Goal: Information Seeking & Learning: Check status

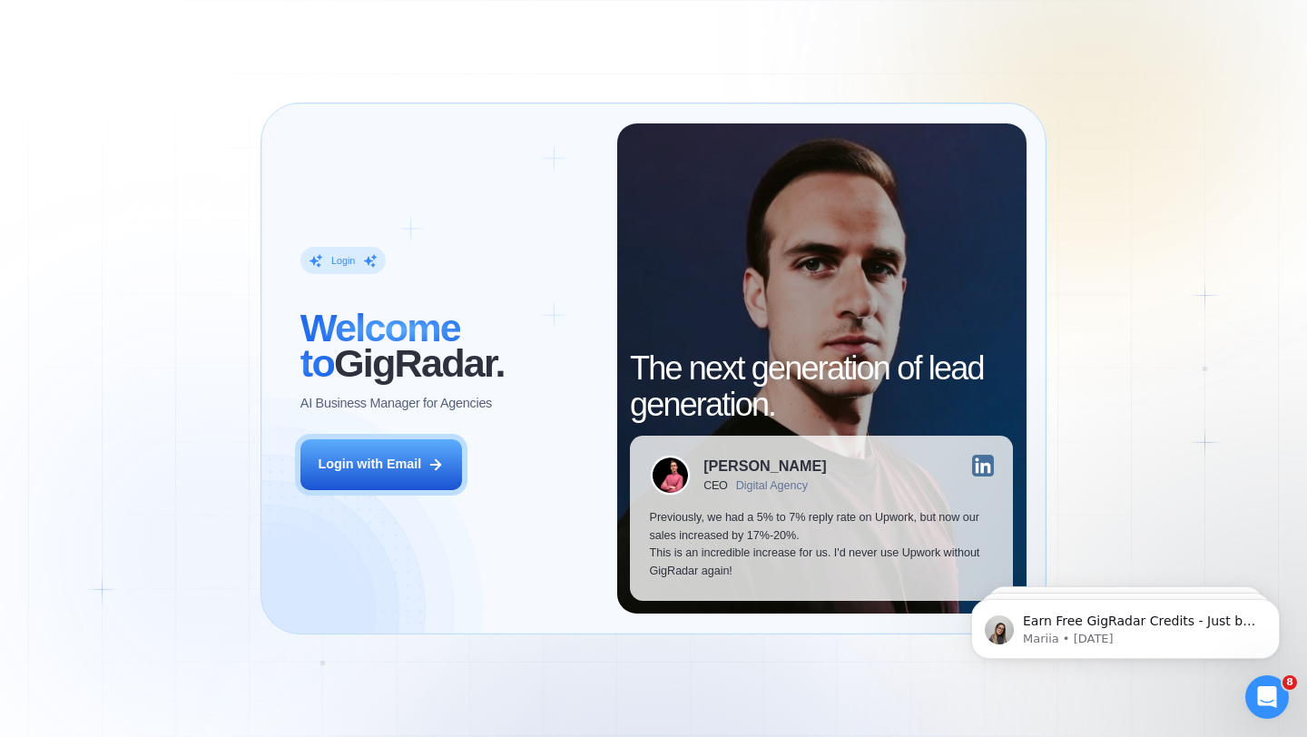
click at [399, 469] on div "Login with Email" at bounding box center [370, 465] width 104 height 18
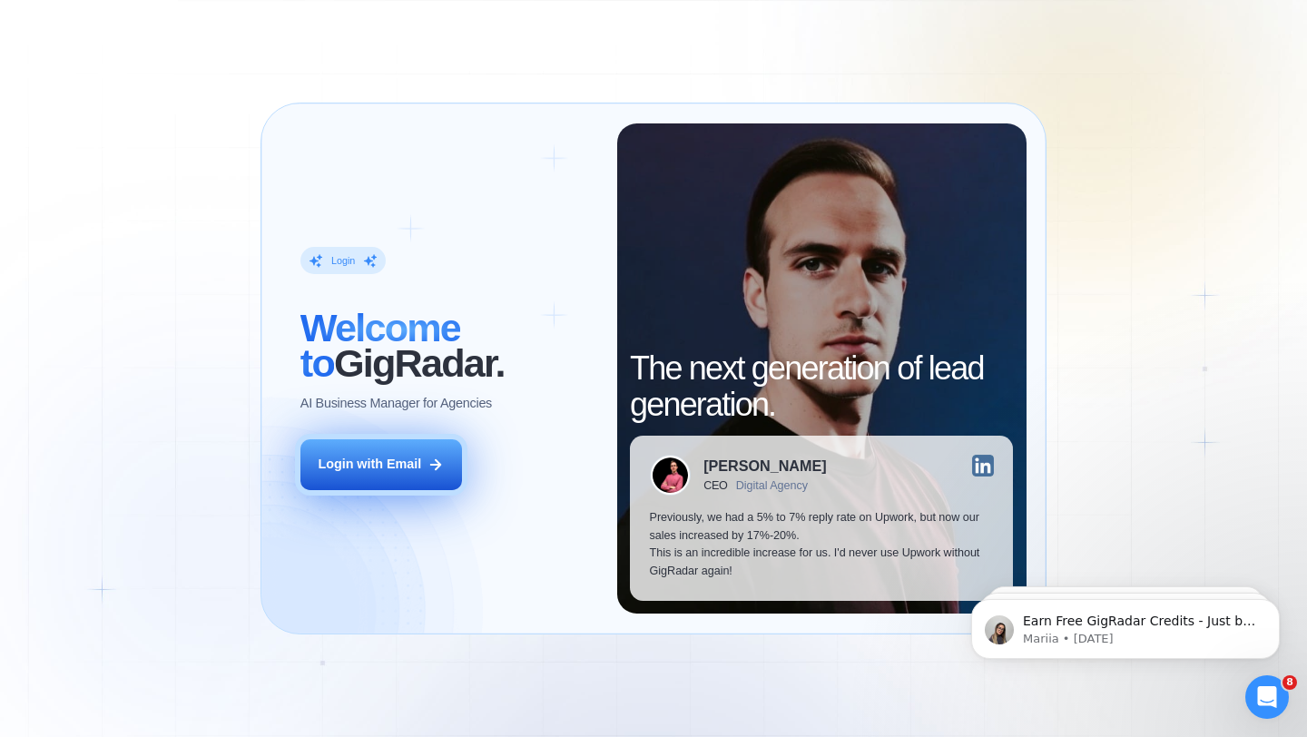
click at [378, 469] on div "Login with Email" at bounding box center [370, 465] width 104 height 18
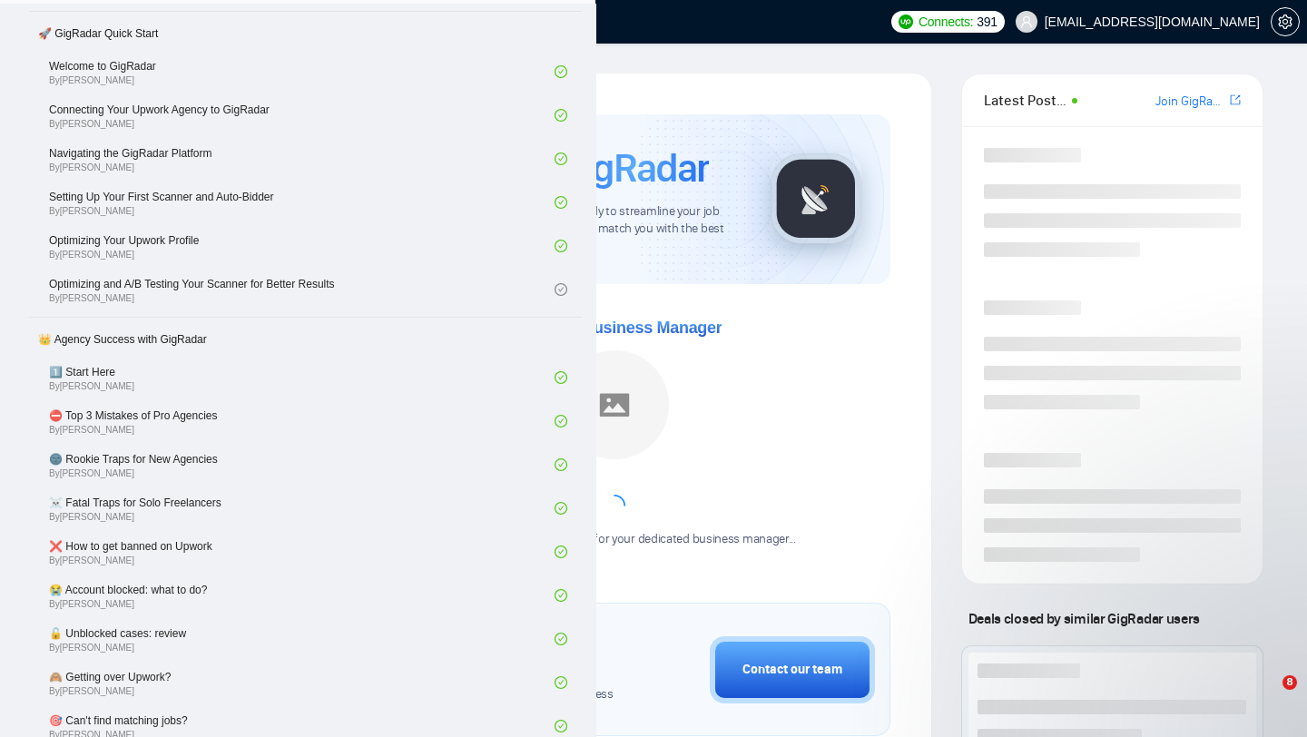
click at [365, 19] on link "Dashboard" at bounding box center [350, 21] width 83 height 15
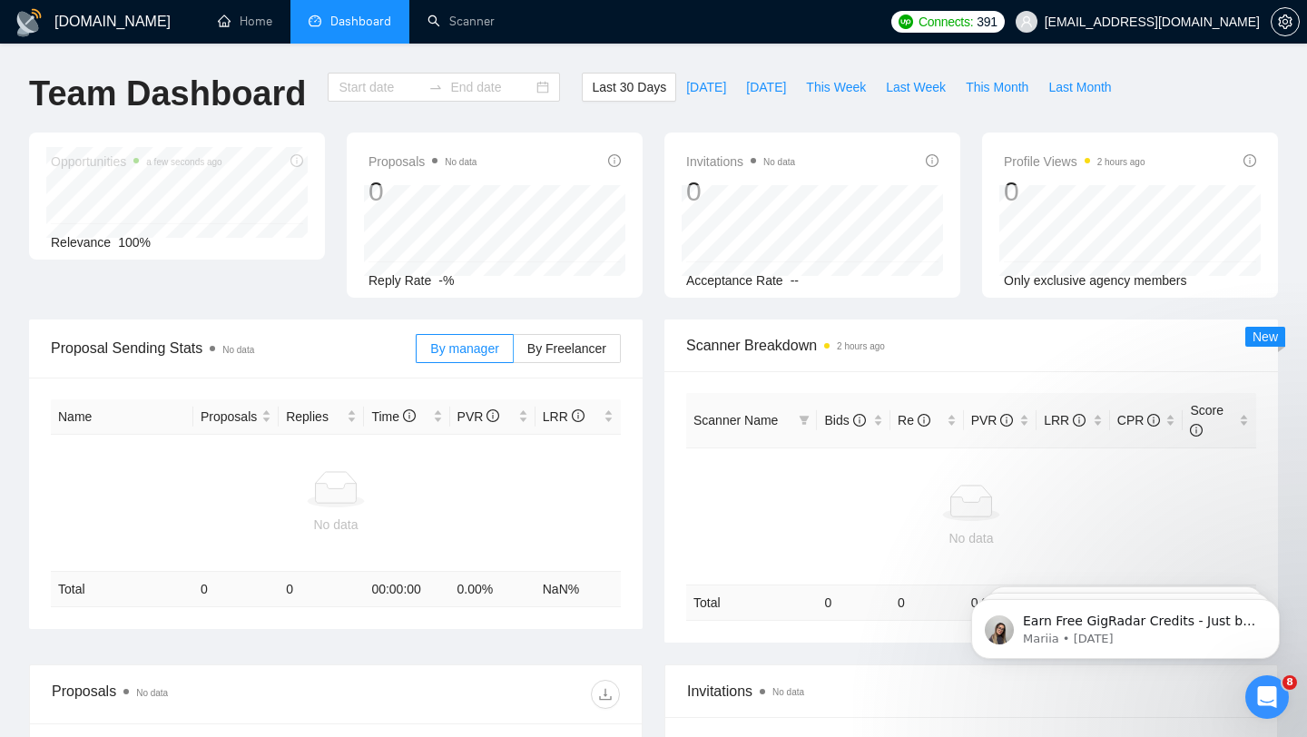
type input "2025-07-16"
type input "2025-08-15"
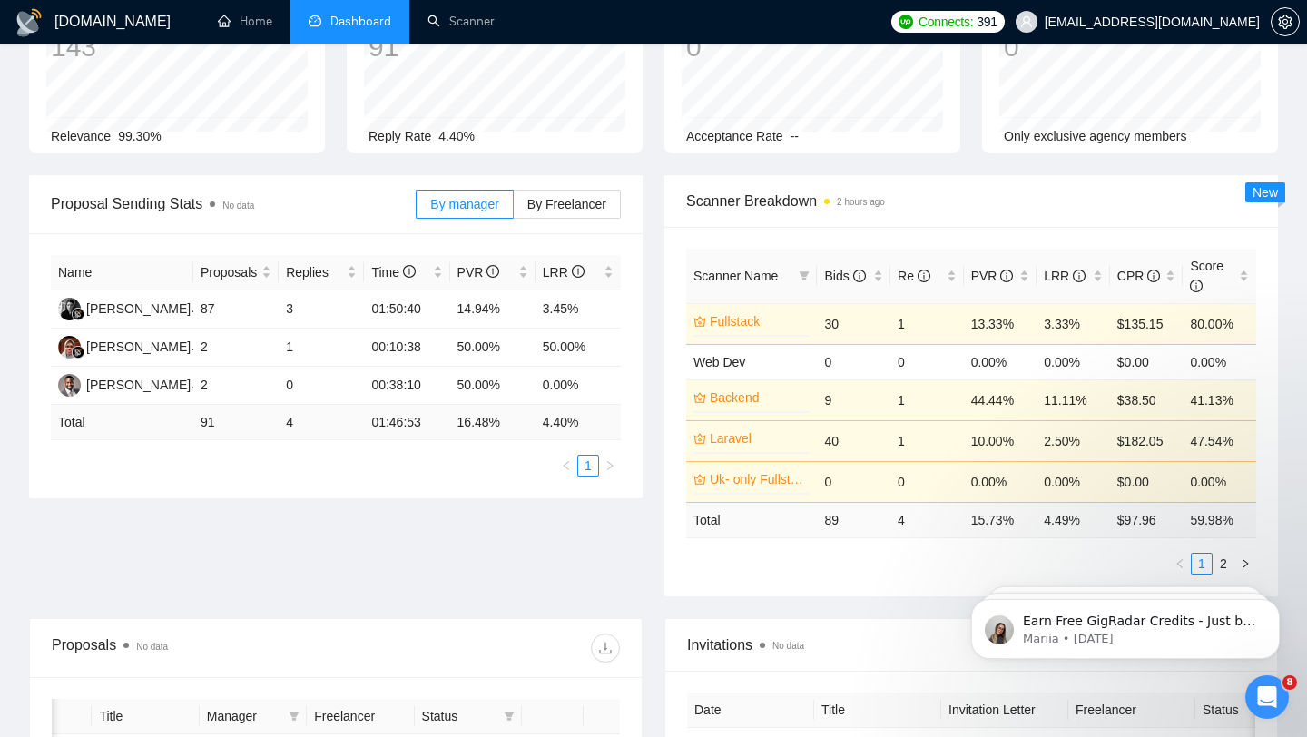
scroll to position [154, 0]
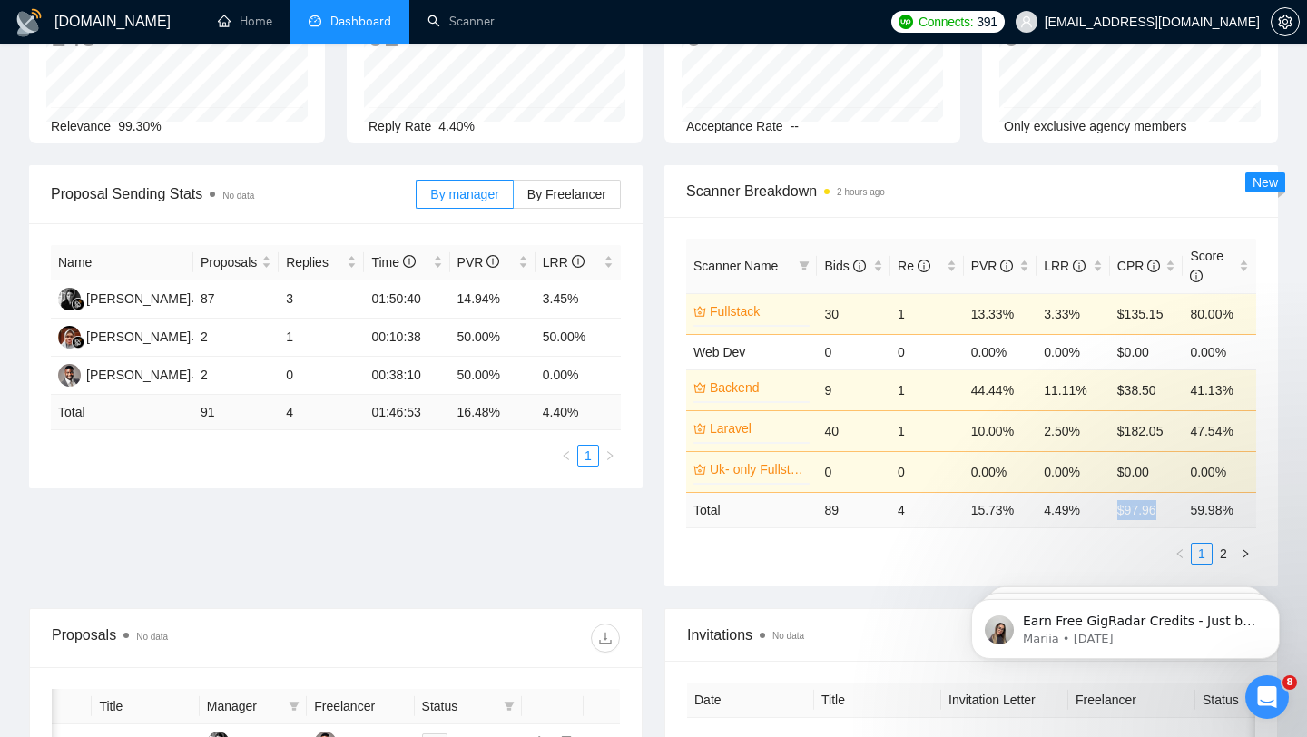
drag, startPoint x: 1117, startPoint y: 513, endPoint x: 1159, endPoint y: 514, distance: 41.8
click at [1159, 514] on td "$ 97.96" at bounding box center [1147, 509] width 74 height 35
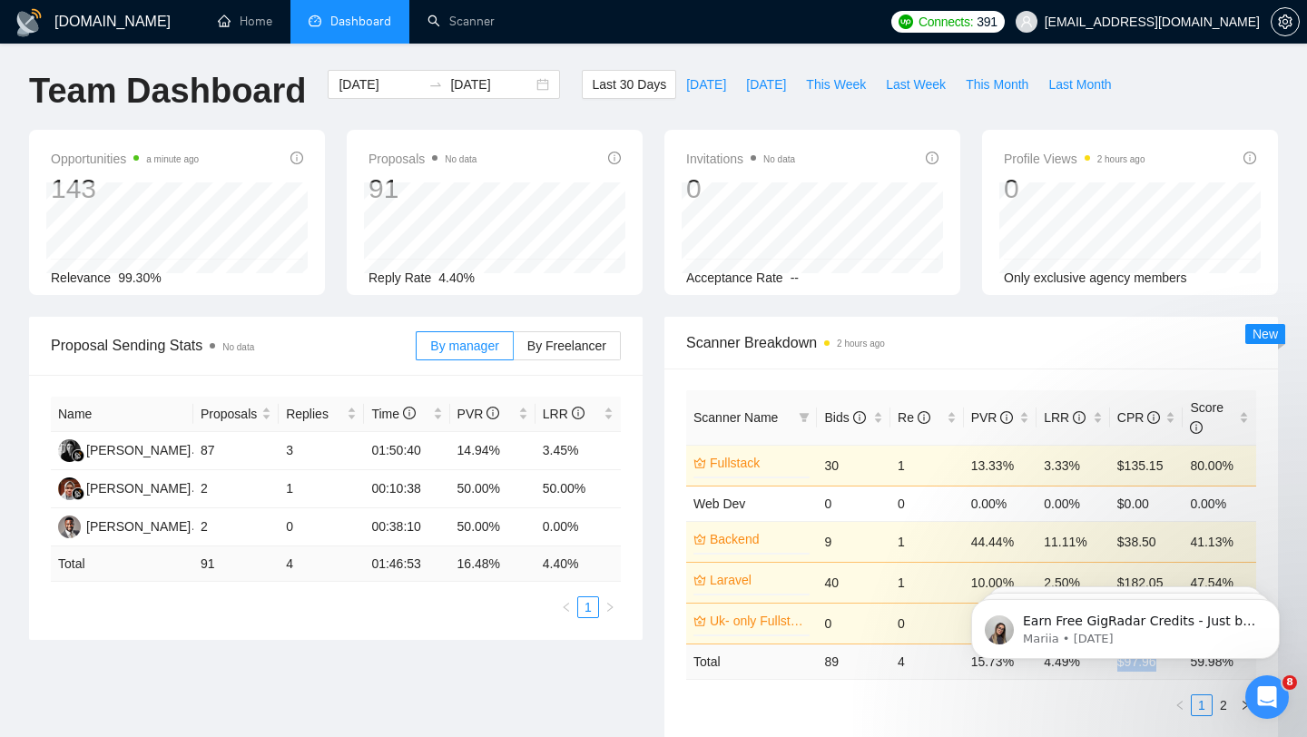
scroll to position [0, 0]
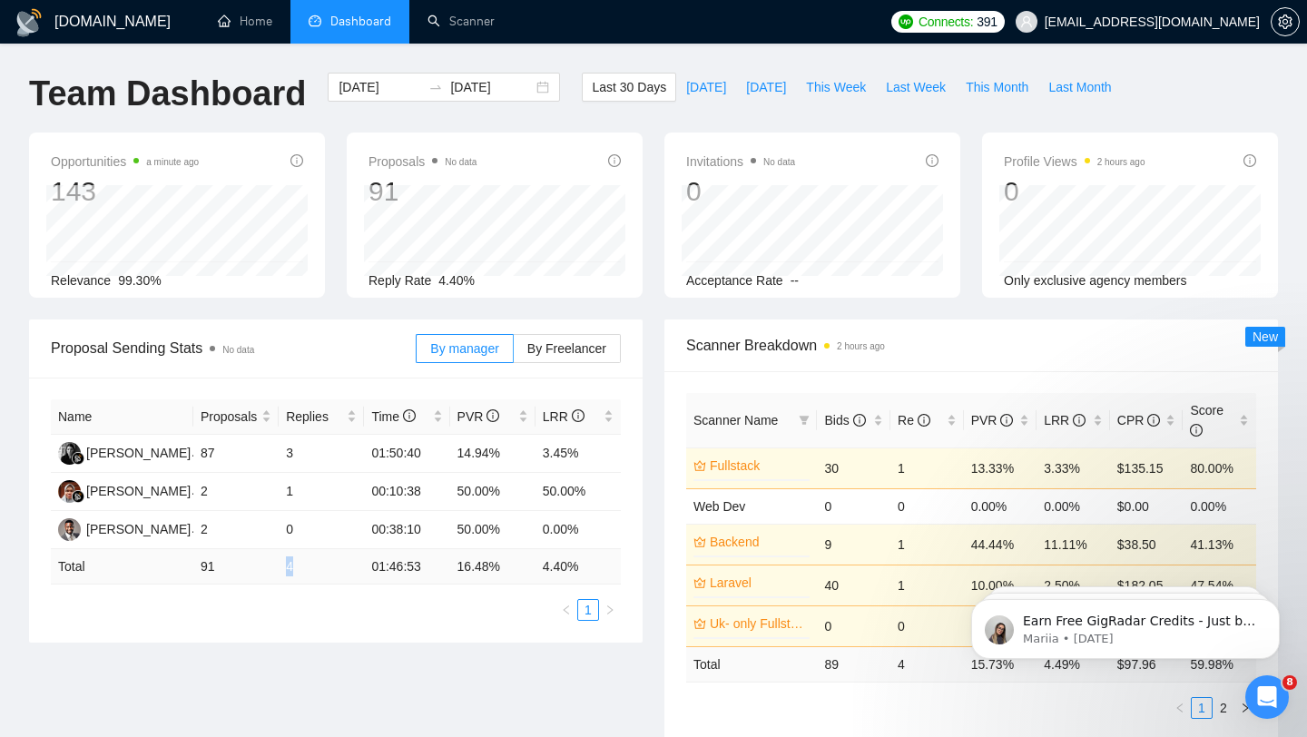
drag, startPoint x: 295, startPoint y: 569, endPoint x: 287, endPoint y: 565, distance: 9.3
click at [287, 565] on td "4" at bounding box center [321, 566] width 85 height 35
drag, startPoint x: 215, startPoint y: 566, endPoint x: 198, endPoint y: 564, distance: 17.3
click at [198, 564] on td "91" at bounding box center [235, 566] width 85 height 35
click at [297, 565] on td "4" at bounding box center [321, 566] width 85 height 35
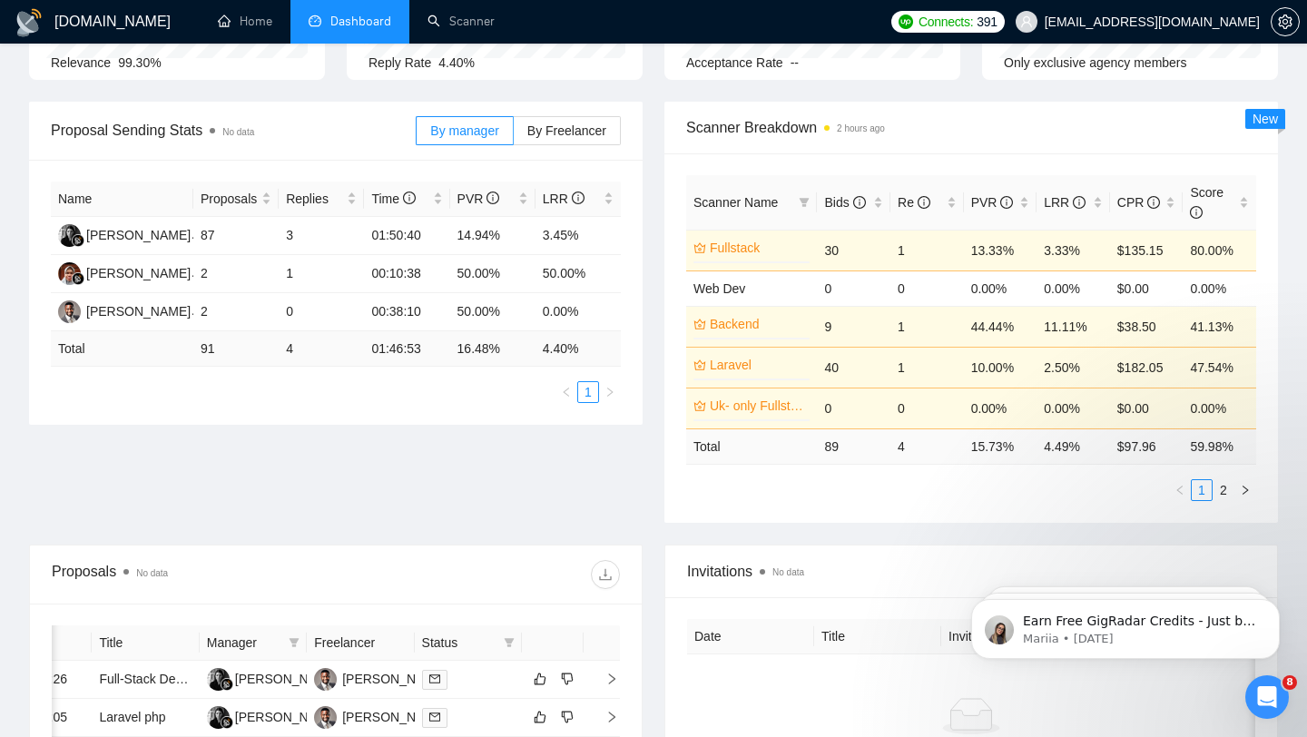
scroll to position [219, 0]
drag, startPoint x: 1117, startPoint y: 447, endPoint x: 1162, endPoint y: 449, distance: 45.5
click at [1162, 449] on td "$ 97.96" at bounding box center [1147, 445] width 74 height 35
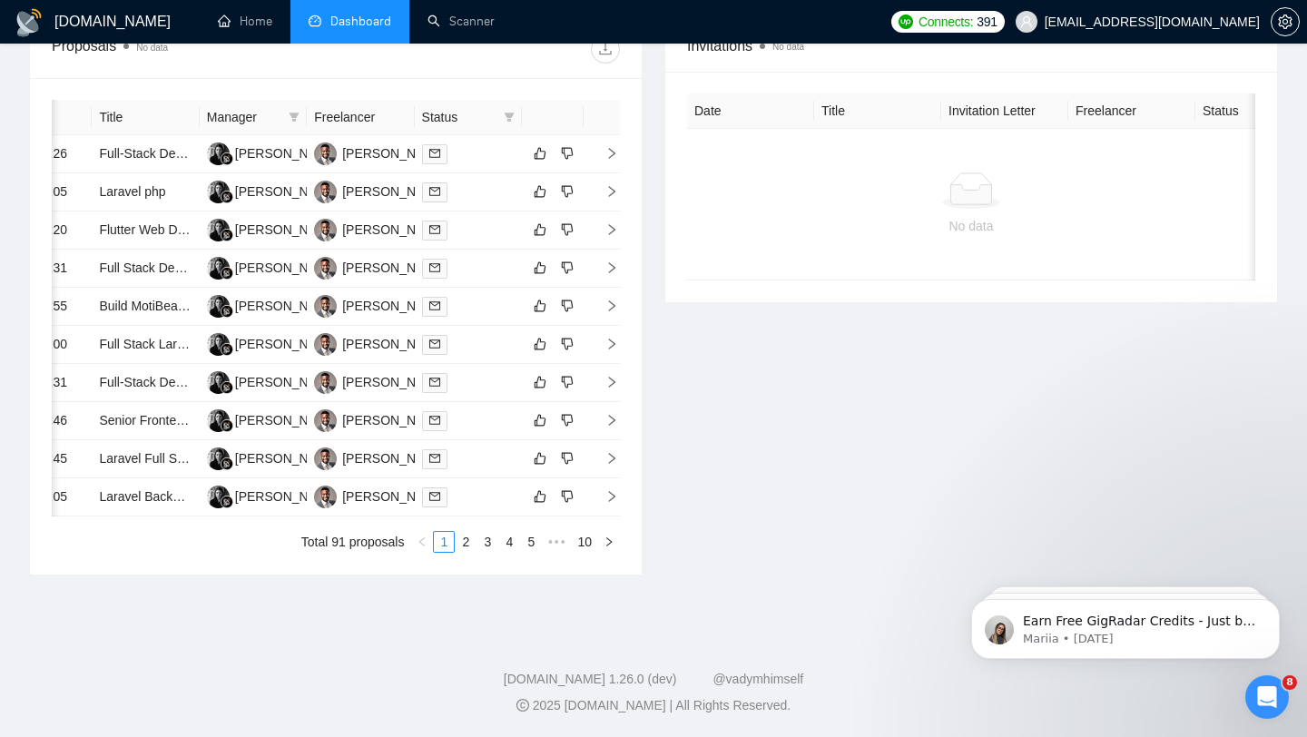
scroll to position [762, 0]
click at [465, 552] on link "2" at bounding box center [466, 542] width 20 height 20
click at [488, 552] on link "3" at bounding box center [488, 542] width 20 height 20
click at [507, 552] on link "4" at bounding box center [509, 542] width 20 height 20
click at [508, 552] on link "5" at bounding box center [509, 542] width 20 height 20
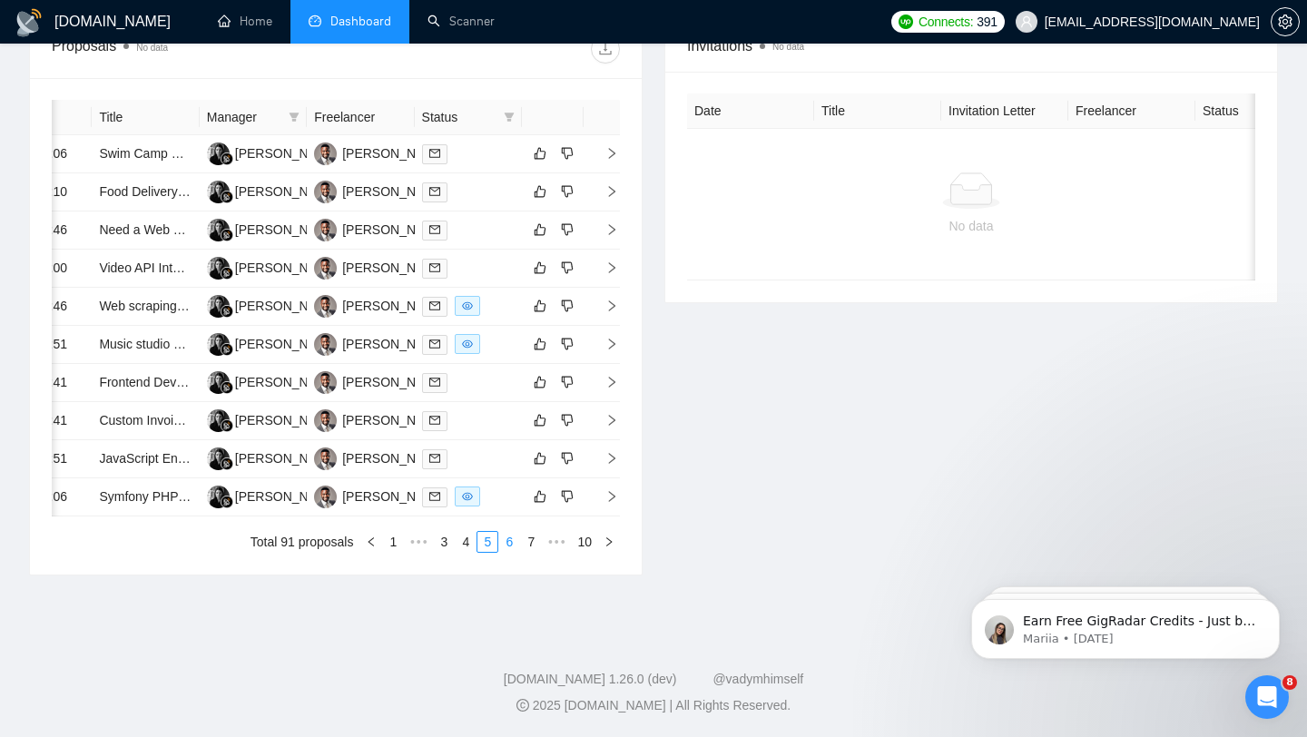
click at [509, 552] on link "6" at bounding box center [509, 542] width 20 height 20
click at [509, 552] on link "7" at bounding box center [509, 542] width 20 height 20
click at [537, 552] on link "8" at bounding box center [538, 542] width 20 height 20
click at [554, 552] on link "9" at bounding box center [560, 542] width 20 height 20
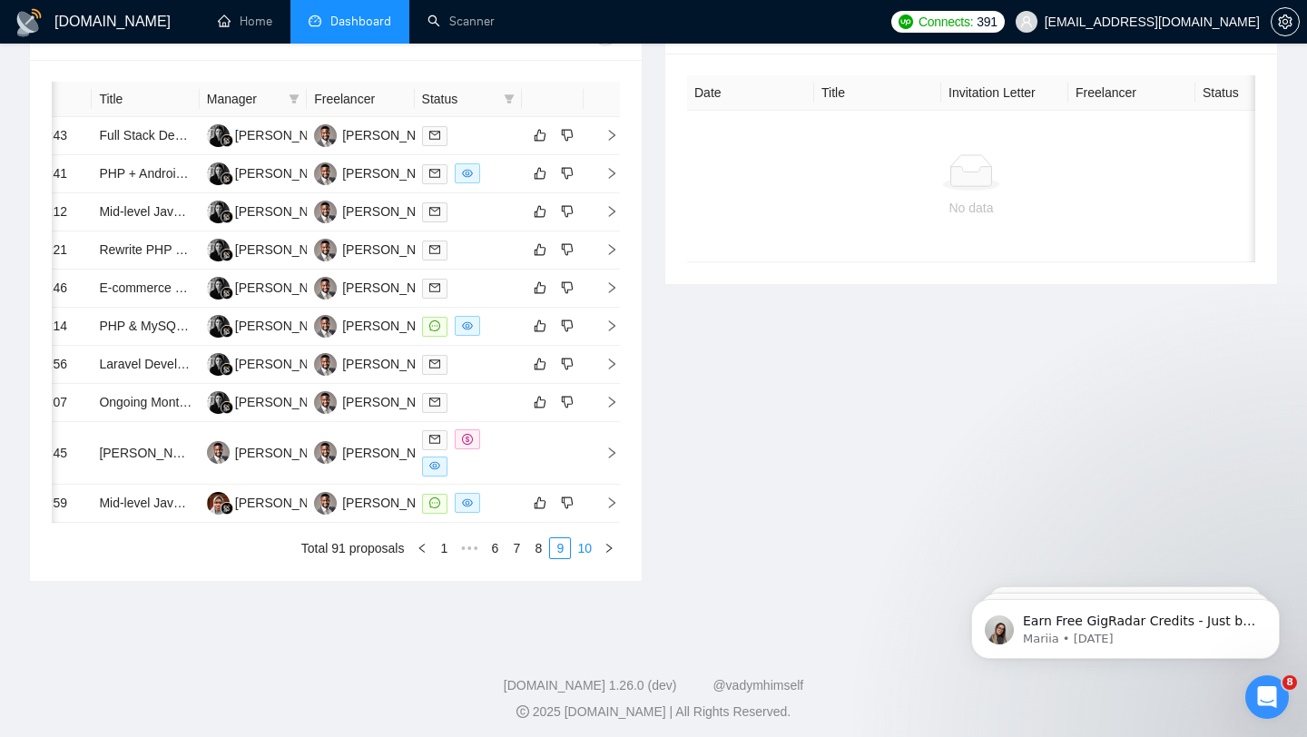
click at [581, 558] on link "10" at bounding box center [584, 548] width 25 height 20
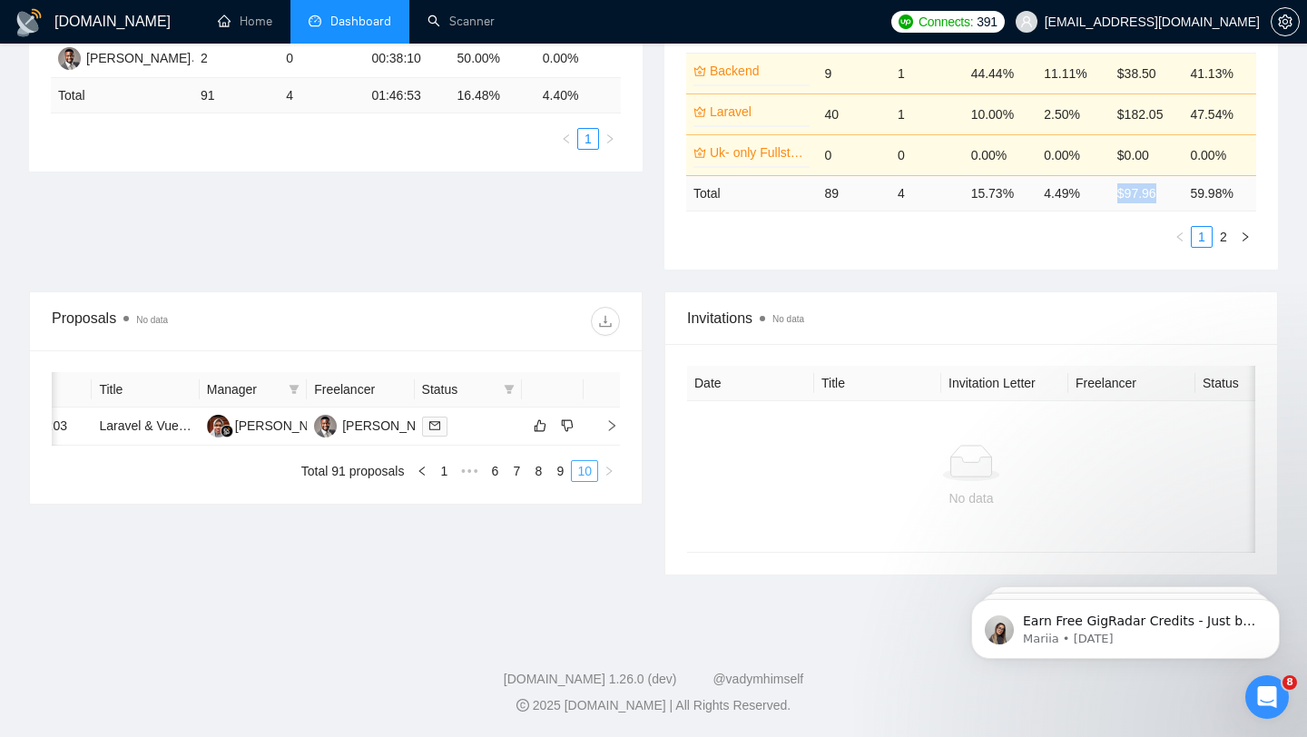
scroll to position [471, 0]
click at [444, 481] on link "1" at bounding box center [444, 471] width 20 height 20
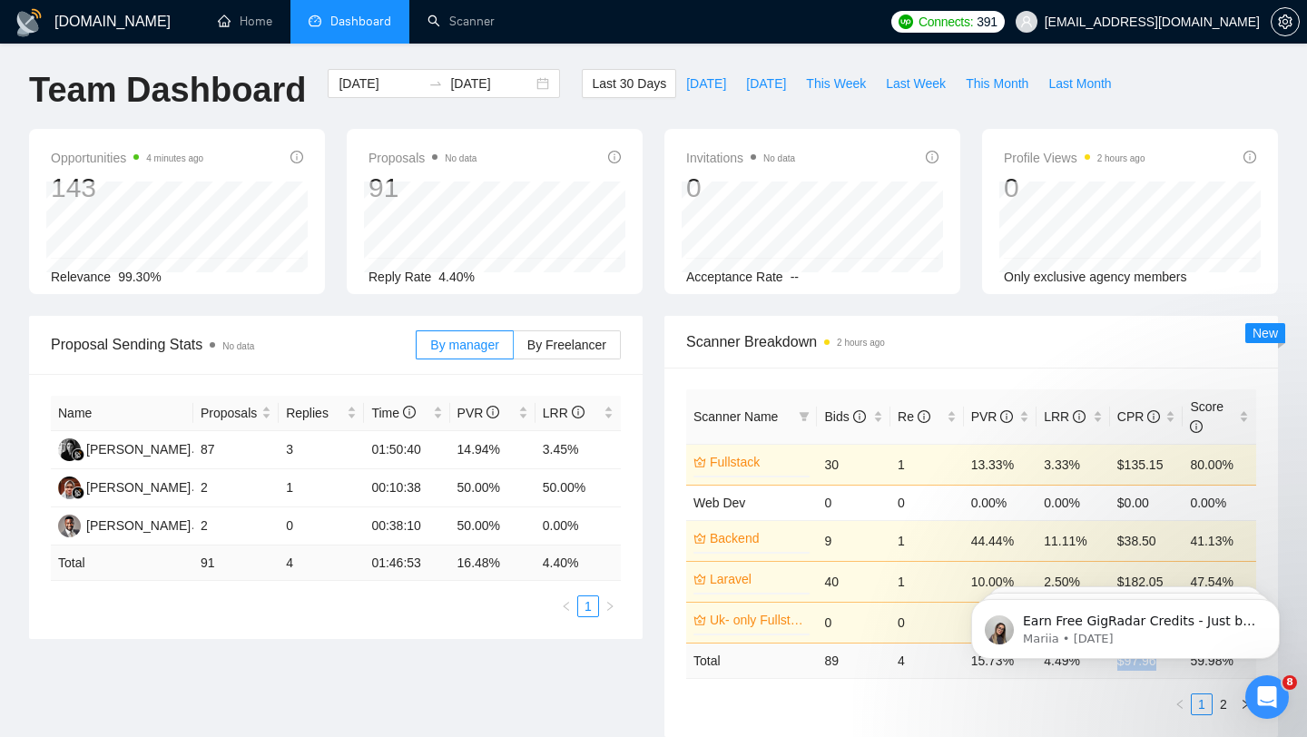
scroll to position [0, 0]
